Goal: Transaction & Acquisition: Purchase product/service

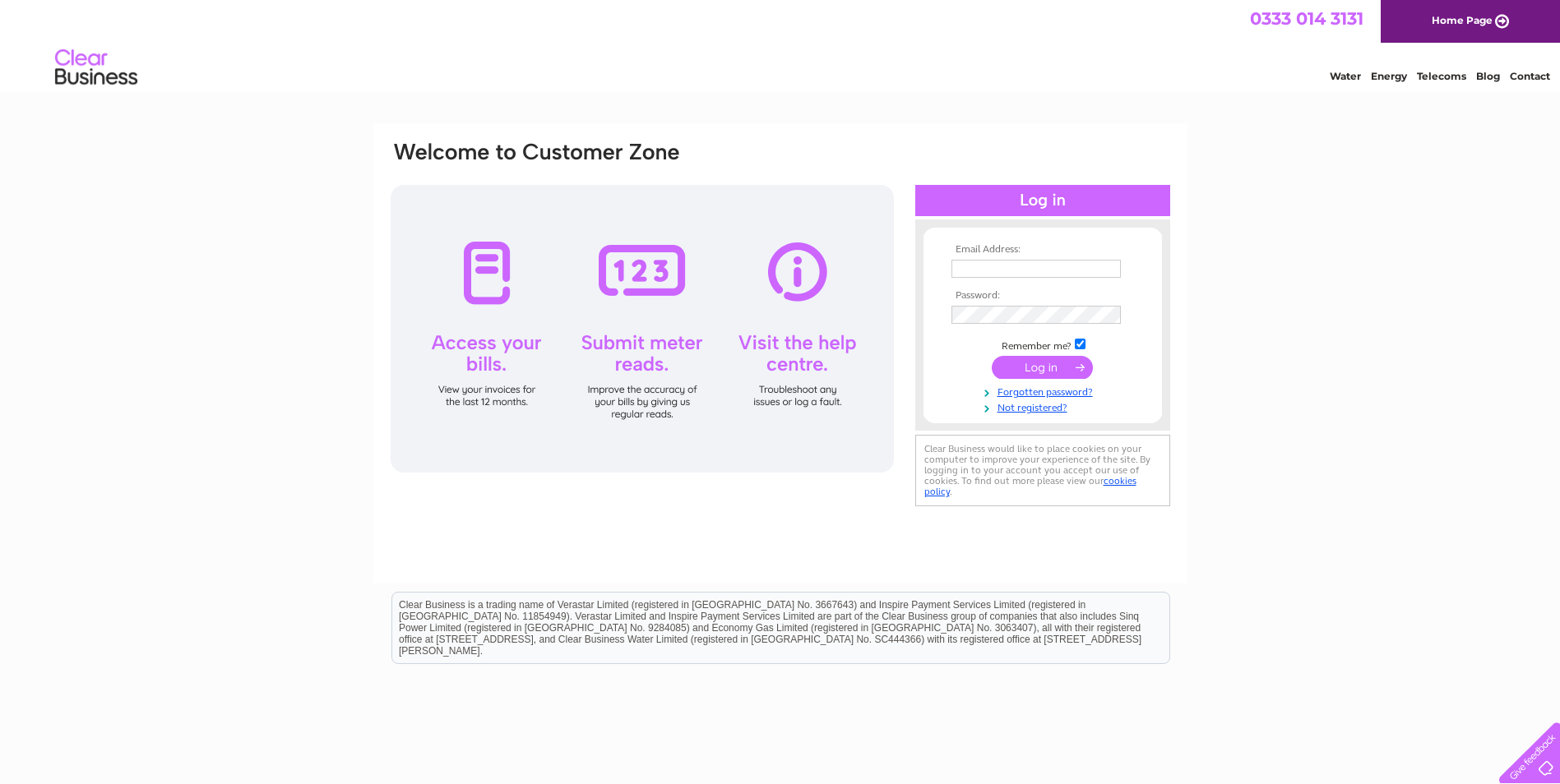
type input "GERRIEM@airproducts.com"
click at [1037, 368] on input "submit" at bounding box center [1042, 366] width 101 height 23
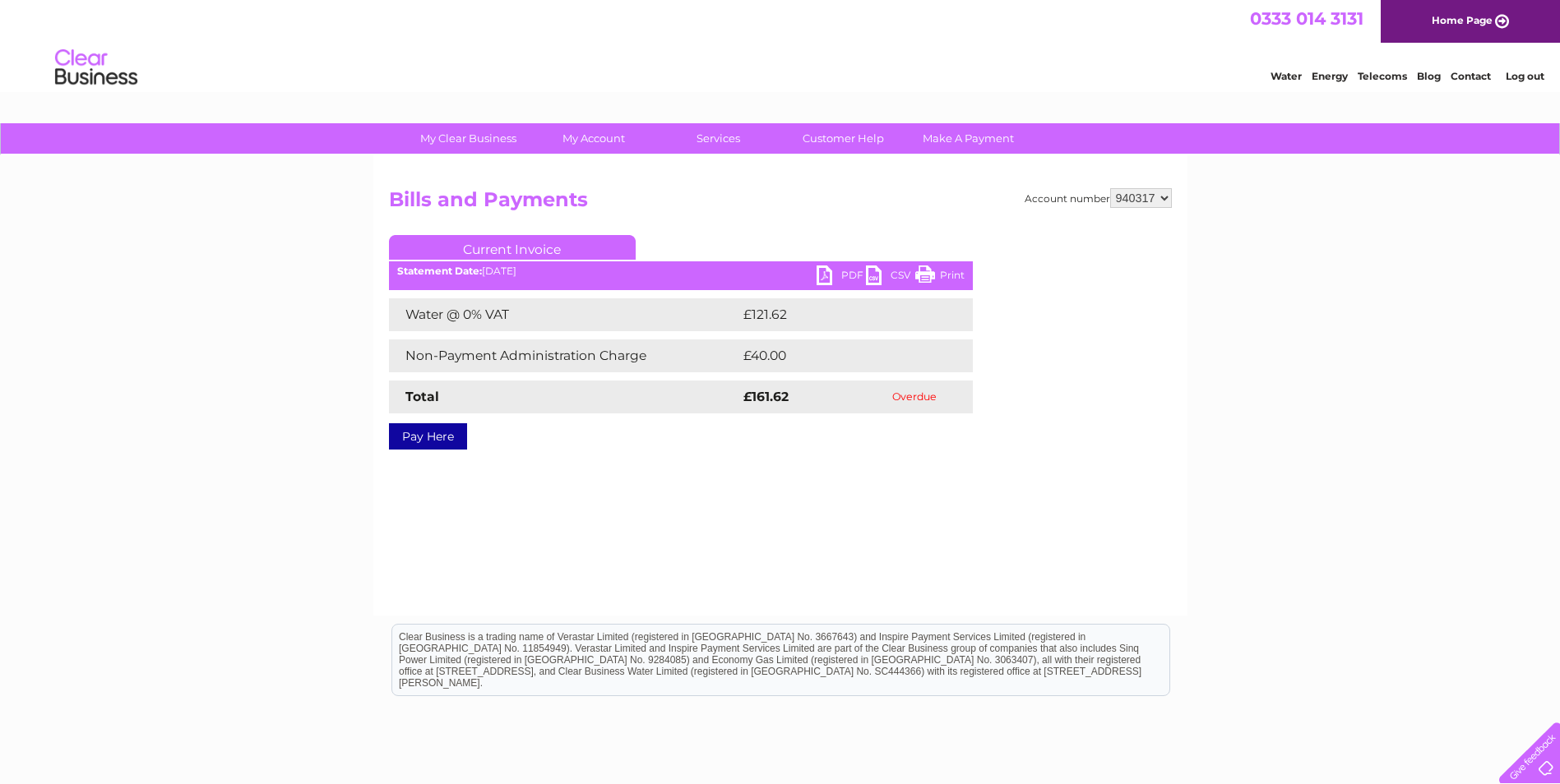
click at [552, 242] on link "Current Invoice" at bounding box center [512, 247] width 247 height 25
click at [832, 273] on link "PDF" at bounding box center [841, 277] width 49 height 24
click at [532, 243] on link "Current Invoice" at bounding box center [512, 247] width 247 height 25
click at [488, 245] on link "Current Invoice" at bounding box center [512, 247] width 247 height 25
click at [487, 244] on link "Current Invoice" at bounding box center [512, 247] width 247 height 25
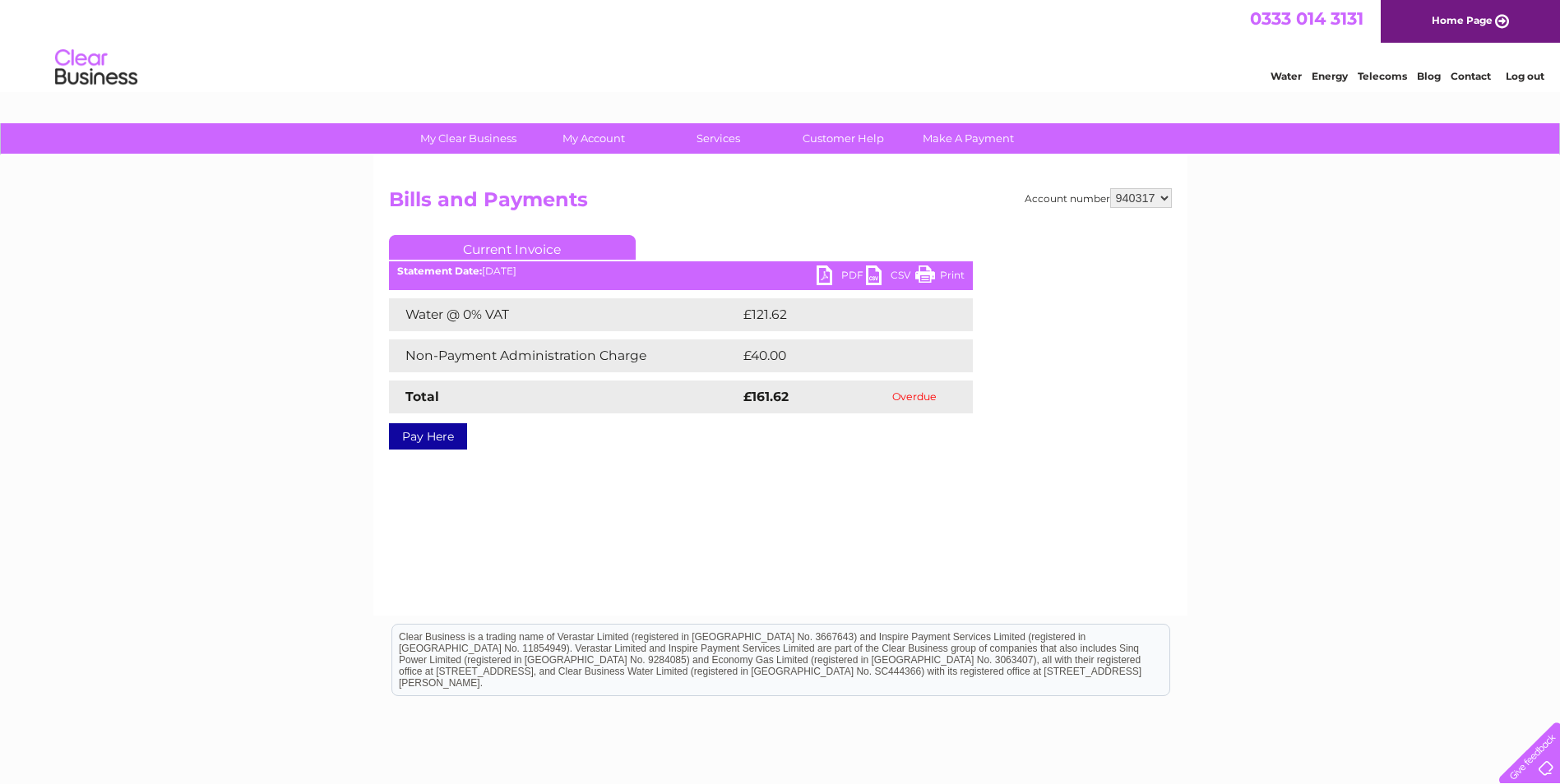
click at [487, 244] on link "Current Invoice" at bounding box center [512, 247] width 247 height 25
click at [602, 552] on div "Account number 940317 Bills and Payments Current Invoice PDF CSV Print £121.62" at bounding box center [780, 385] width 814 height 460
drag, startPoint x: 771, startPoint y: 396, endPoint x: 754, endPoint y: 399, distance: 17.3
click at [770, 397] on strong "£161.62" at bounding box center [766, 397] width 46 height 15
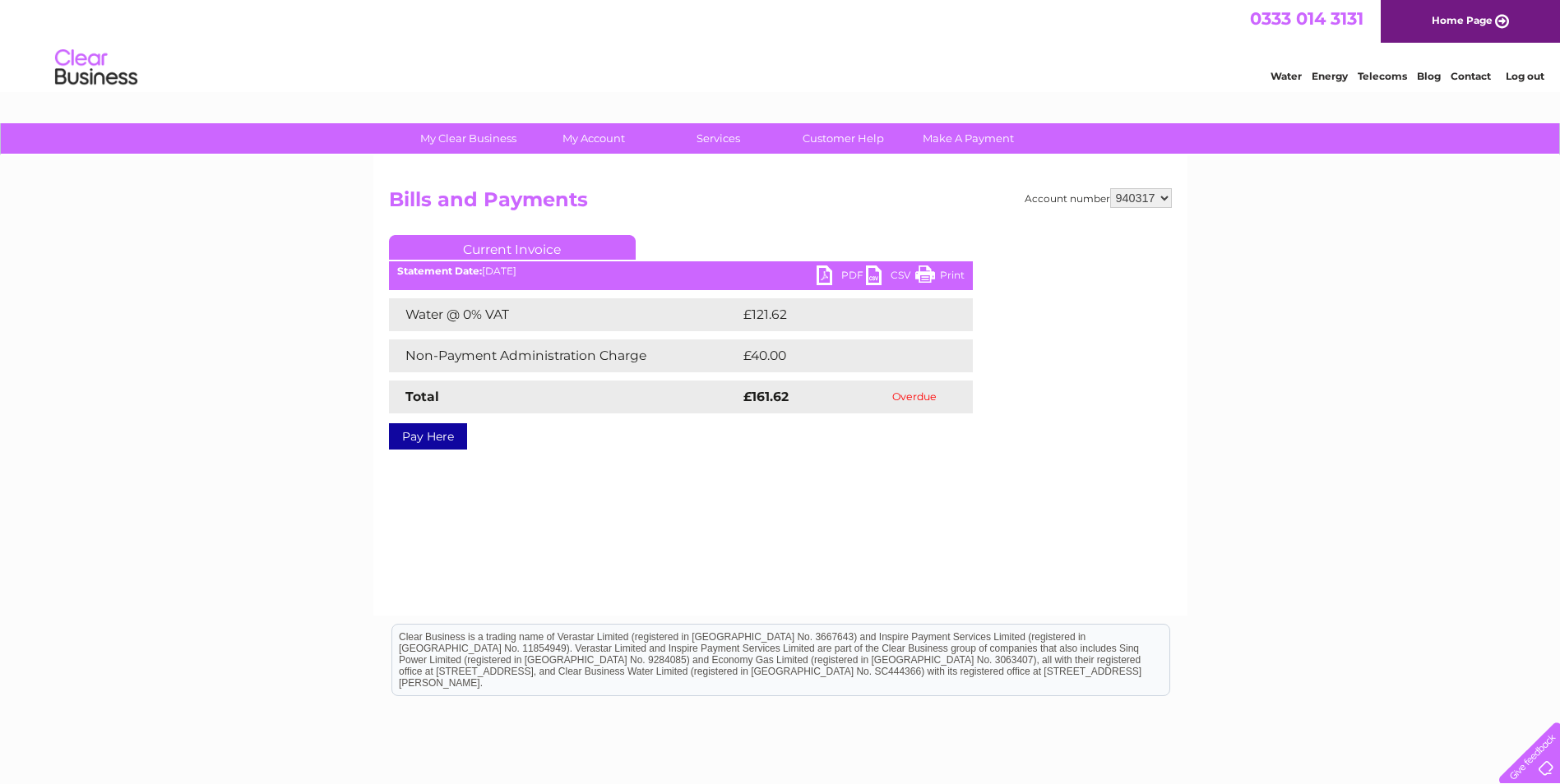
click at [433, 440] on link "Pay Here" at bounding box center [429, 436] width 78 height 26
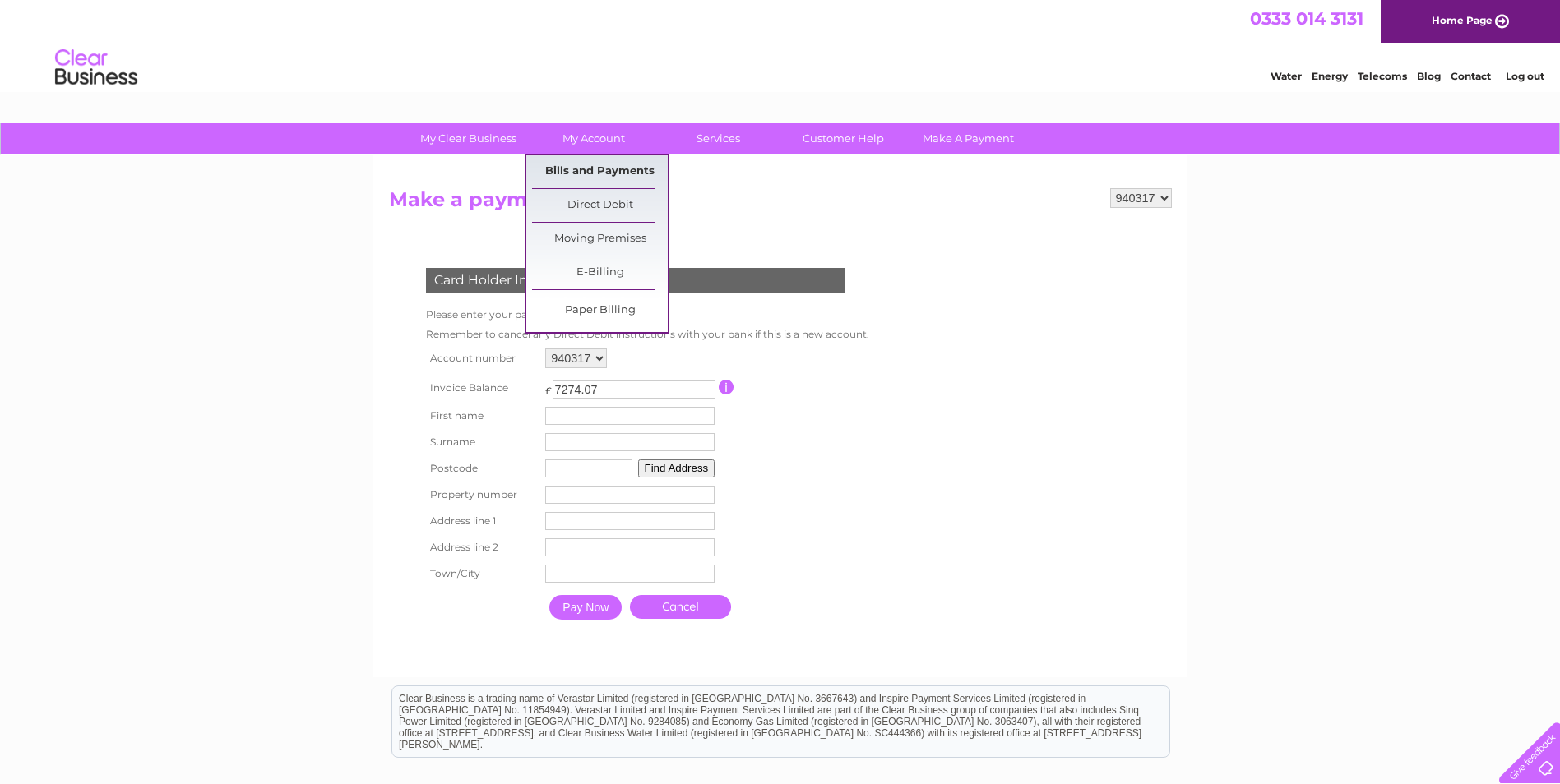
click at [602, 165] on link "Bills and Payments" at bounding box center [599, 171] width 136 height 33
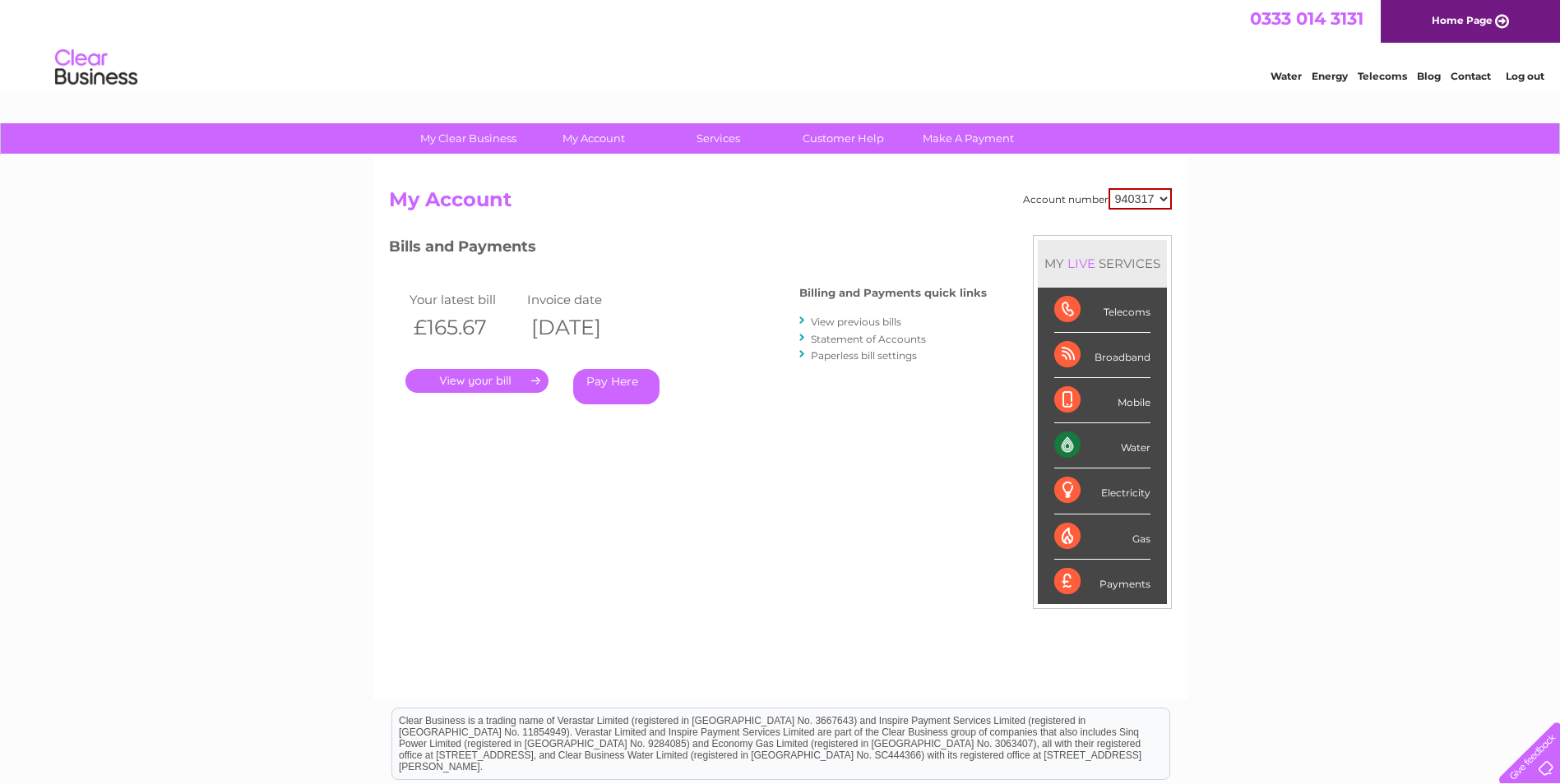
click at [491, 380] on link "." at bounding box center [477, 381] width 143 height 24
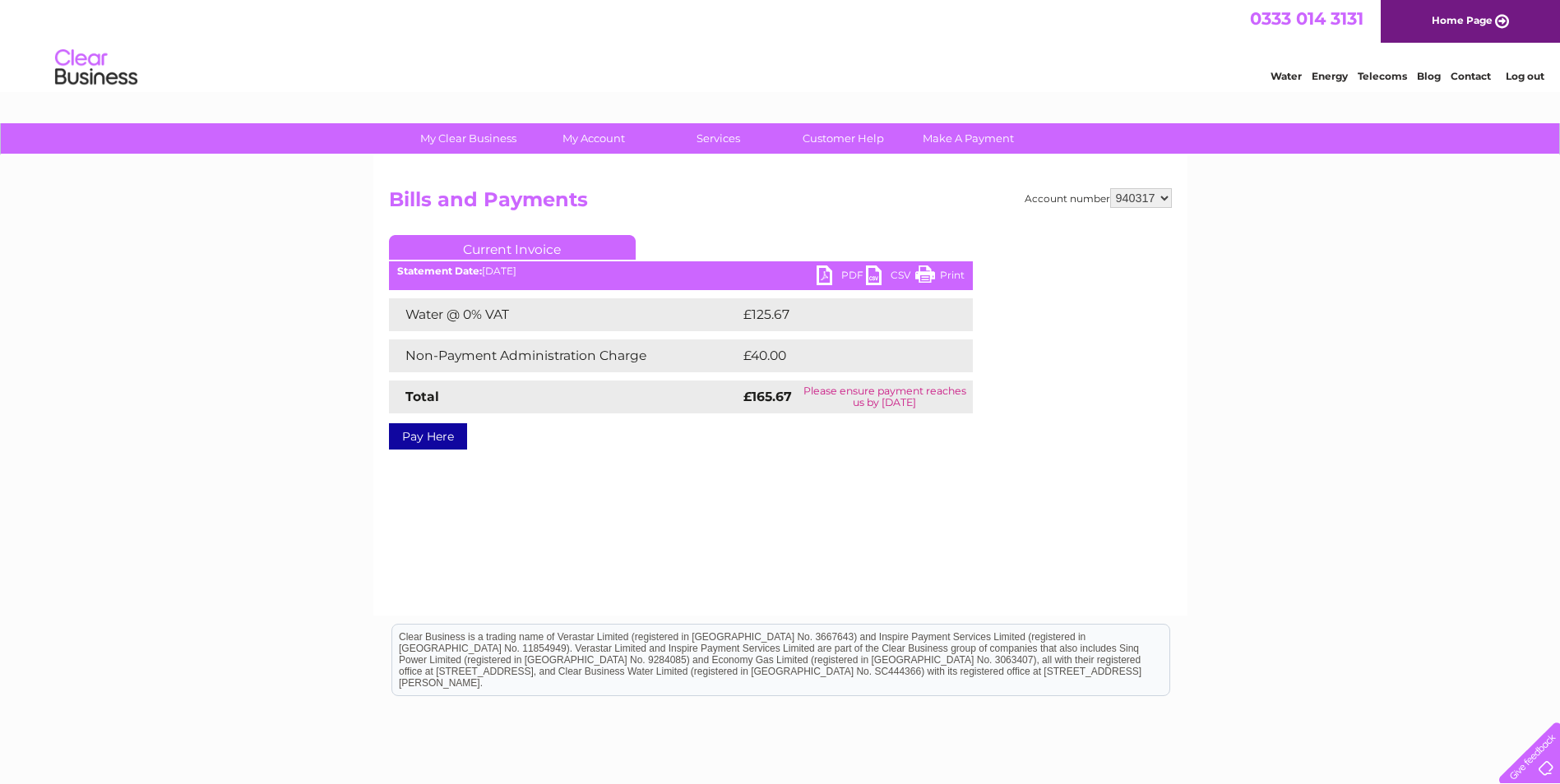
click at [832, 272] on link "PDF" at bounding box center [841, 277] width 49 height 24
